Goal: Task Accomplishment & Management: Manage account settings

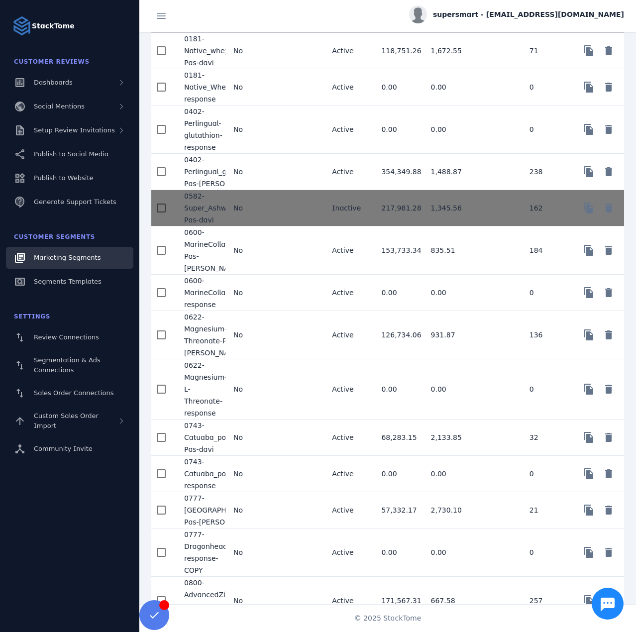
scroll to position [1360, 0]
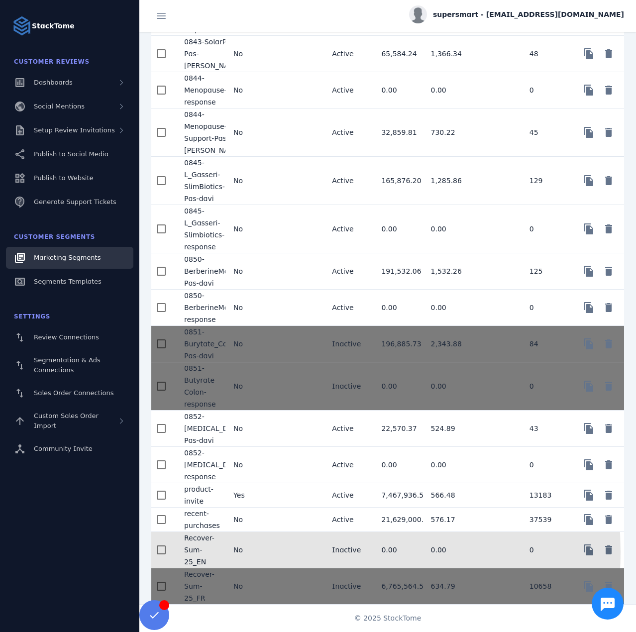
click at [262, 552] on mat-cell "No" at bounding box center [249, 550] width 49 height 36
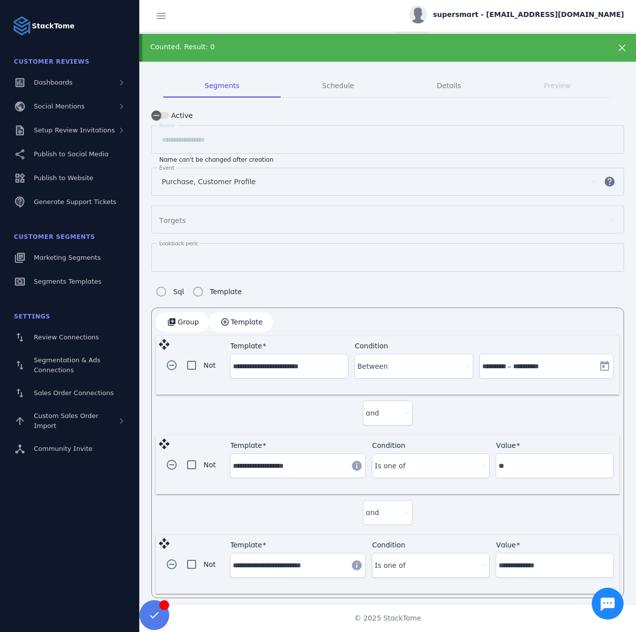
scroll to position [45, 0]
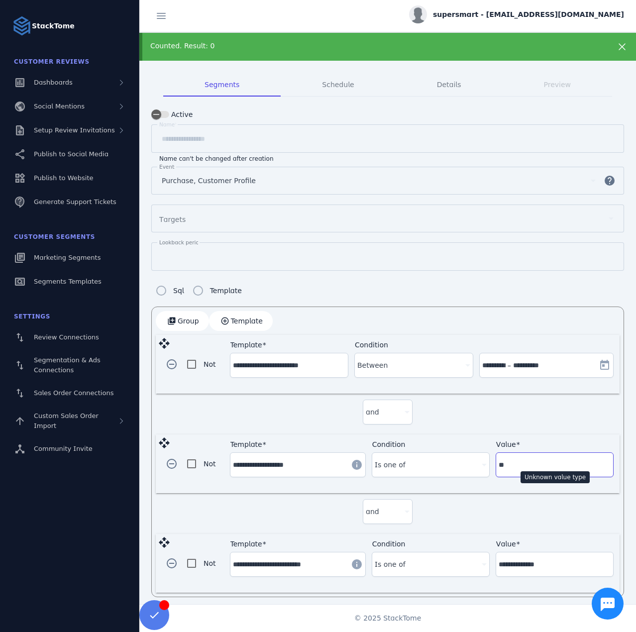
drag, startPoint x: 508, startPoint y: 465, endPoint x: 493, endPoint y: 464, distance: 14.5
click at [496, 464] on div "Value **" at bounding box center [554, 465] width 117 height 24
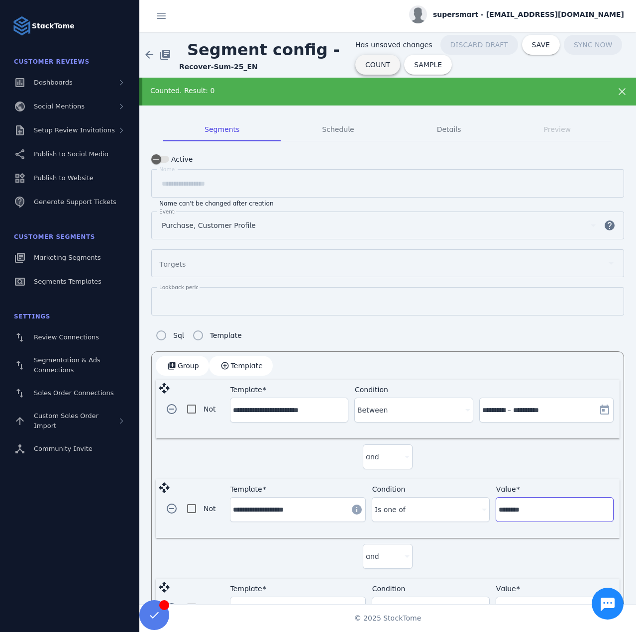
type input "********"
click at [368, 63] on span "COUNT" at bounding box center [377, 64] width 25 height 7
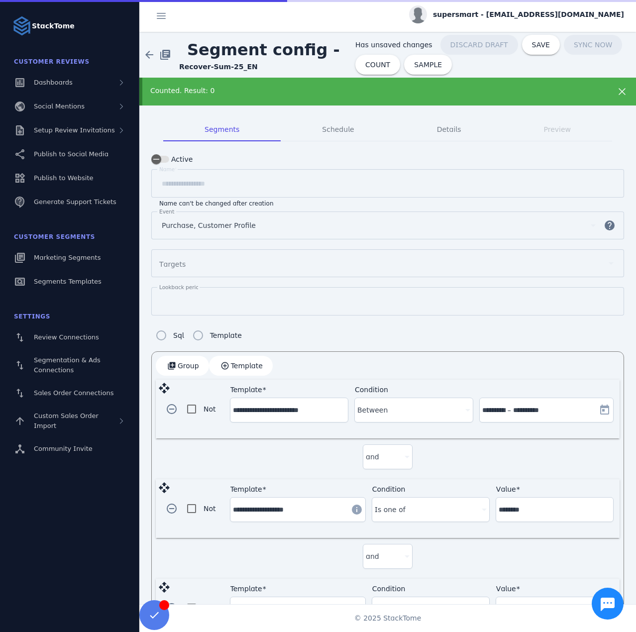
click at [301, 89] on div "Counted. Result: 0" at bounding box center [365, 91] width 430 height 10
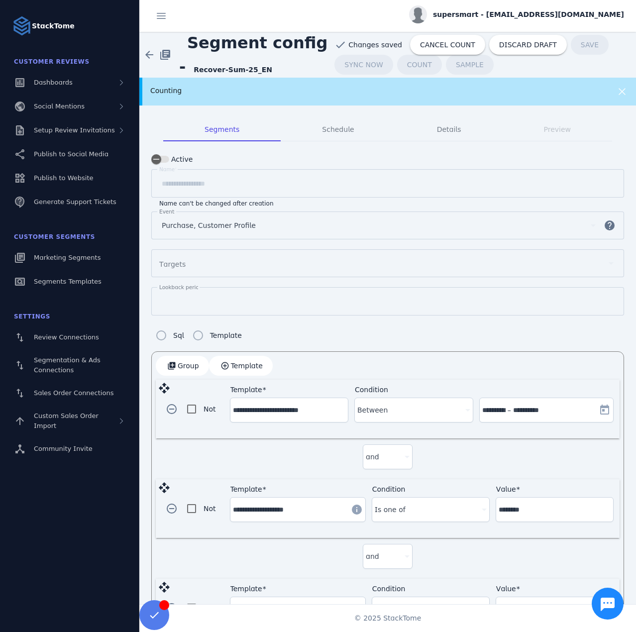
drag, startPoint x: 262, startPoint y: 71, endPoint x: 196, endPoint y: 72, distance: 65.2
click at [196, 72] on span "Segment config - Recover-Sum-25_EN" at bounding box center [256, 55] width 155 height 48
copy strong "Recover-Sum-25_EN"
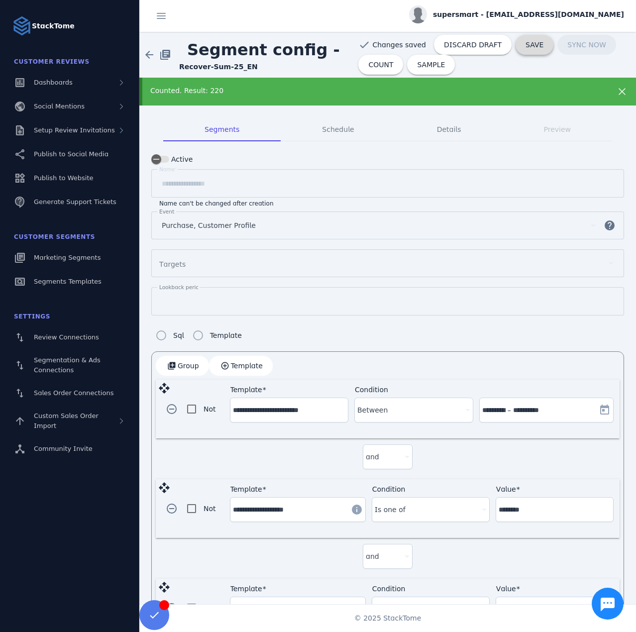
click at [525, 46] on span "SAVE" at bounding box center [534, 44] width 18 height 7
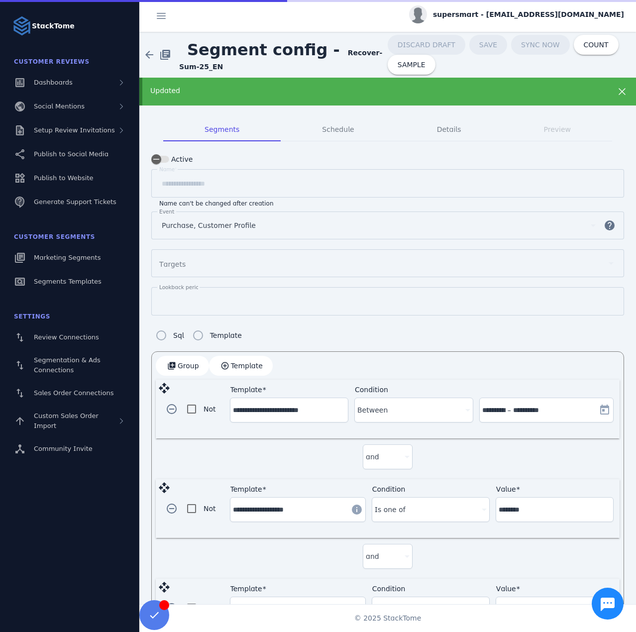
click at [332, 54] on strong "Recover-Sum-25_EN" at bounding box center [280, 60] width 203 height 22
click at [357, 89] on div "Updated" at bounding box center [365, 91] width 430 height 10
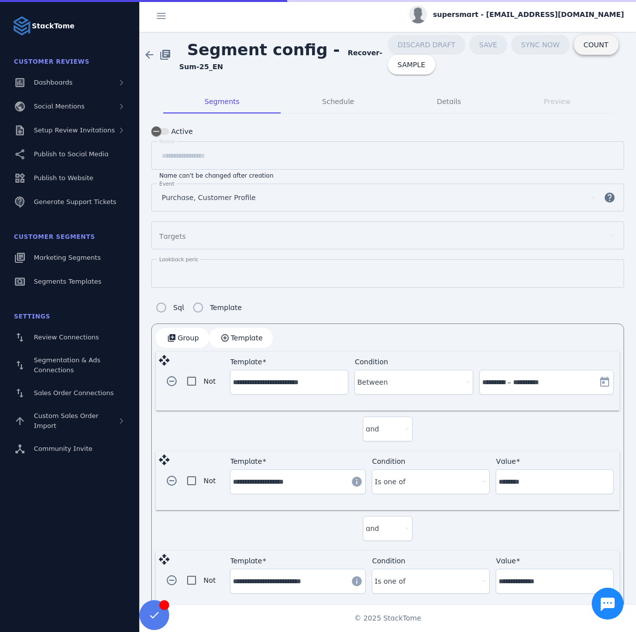
click at [574, 46] on span at bounding box center [596, 45] width 45 height 24
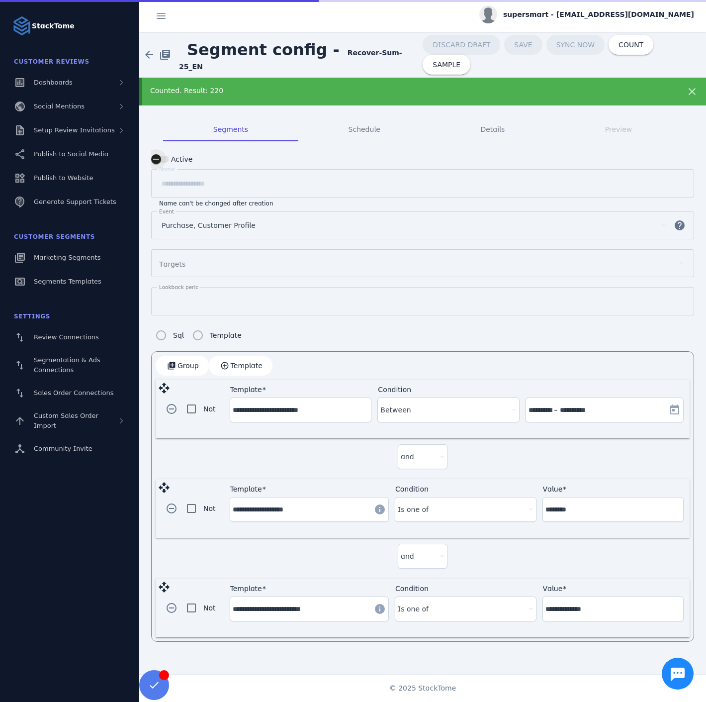
click at [162, 161] on div "button" at bounding box center [156, 159] width 20 height 20
click at [563, 48] on span "SAVE" at bounding box center [572, 44] width 18 height 7
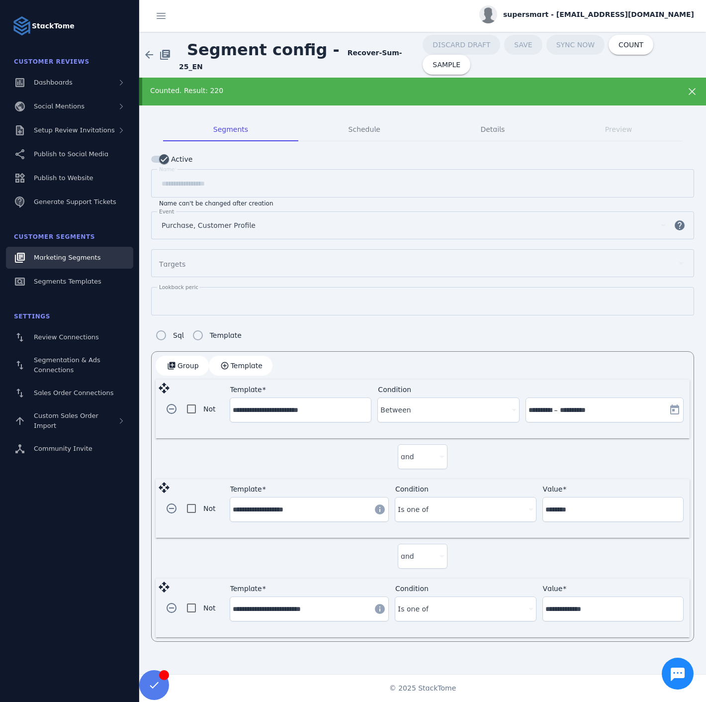
click at [74, 261] on span "Marketing Segments" at bounding box center [67, 257] width 67 height 7
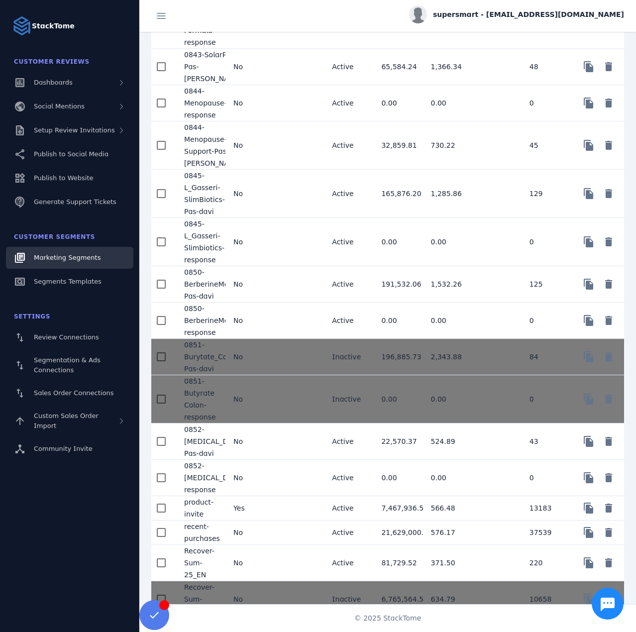
scroll to position [1360, 0]
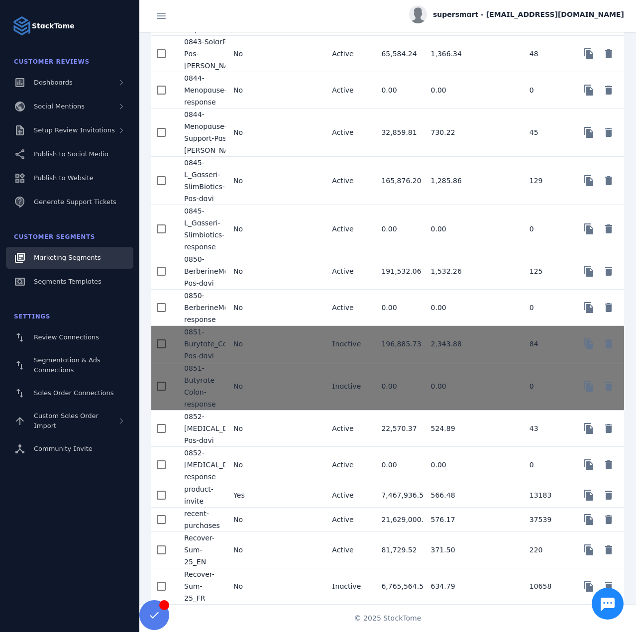
click at [258, 591] on mat-cell "No" at bounding box center [249, 586] width 49 height 36
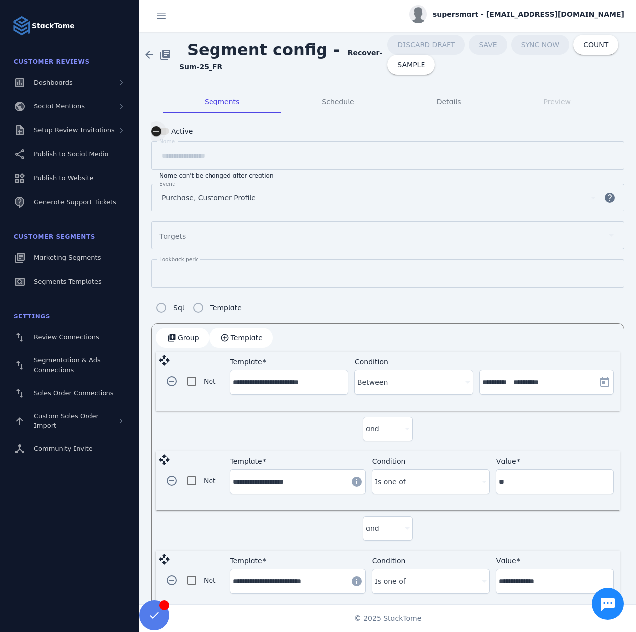
click at [157, 135] on icon "button" at bounding box center [156, 131] width 9 height 9
click at [531, 48] on span "SAVE" at bounding box center [540, 44] width 18 height 7
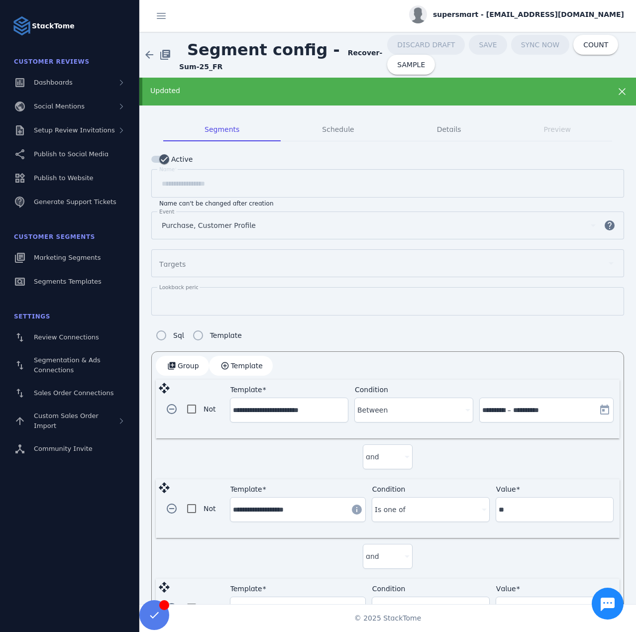
click at [536, 10] on span "supersmart - cs_supersmart@stacktome.com" at bounding box center [528, 14] width 191 height 10
click at [588, 93] on span "Sign out" at bounding box center [592, 96] width 29 height 12
